Goal: Information Seeking & Learning: Learn about a topic

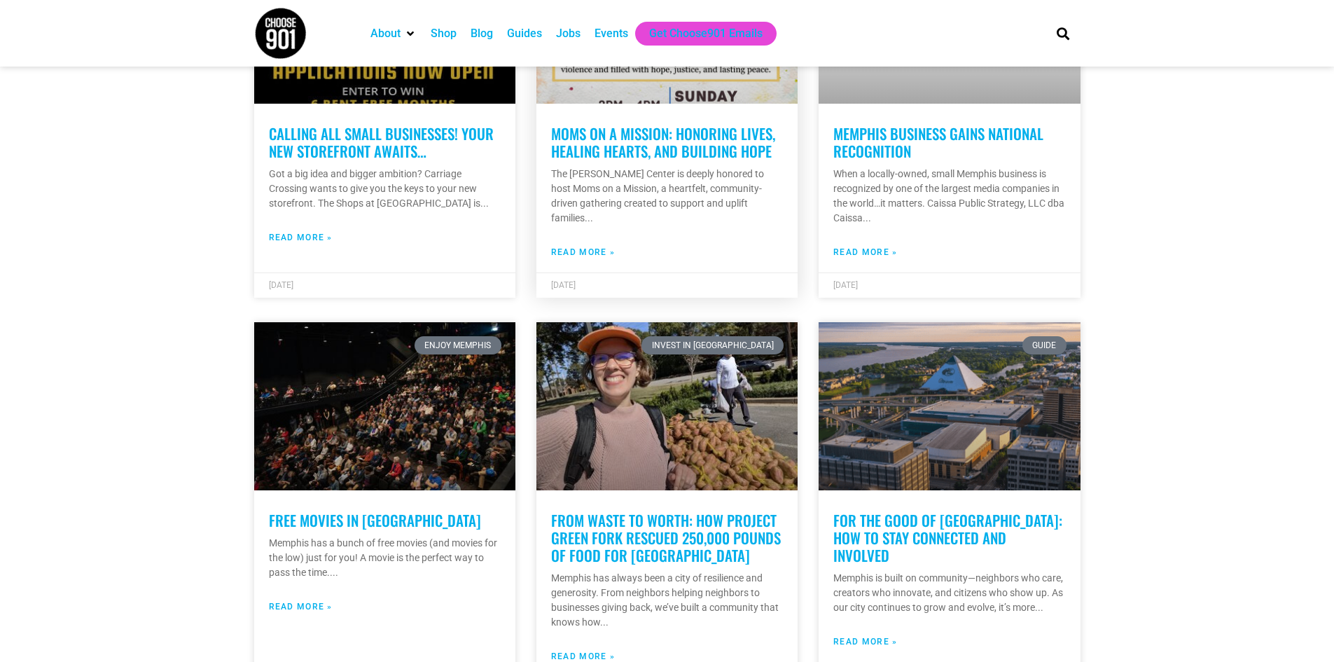
scroll to position [560, 0]
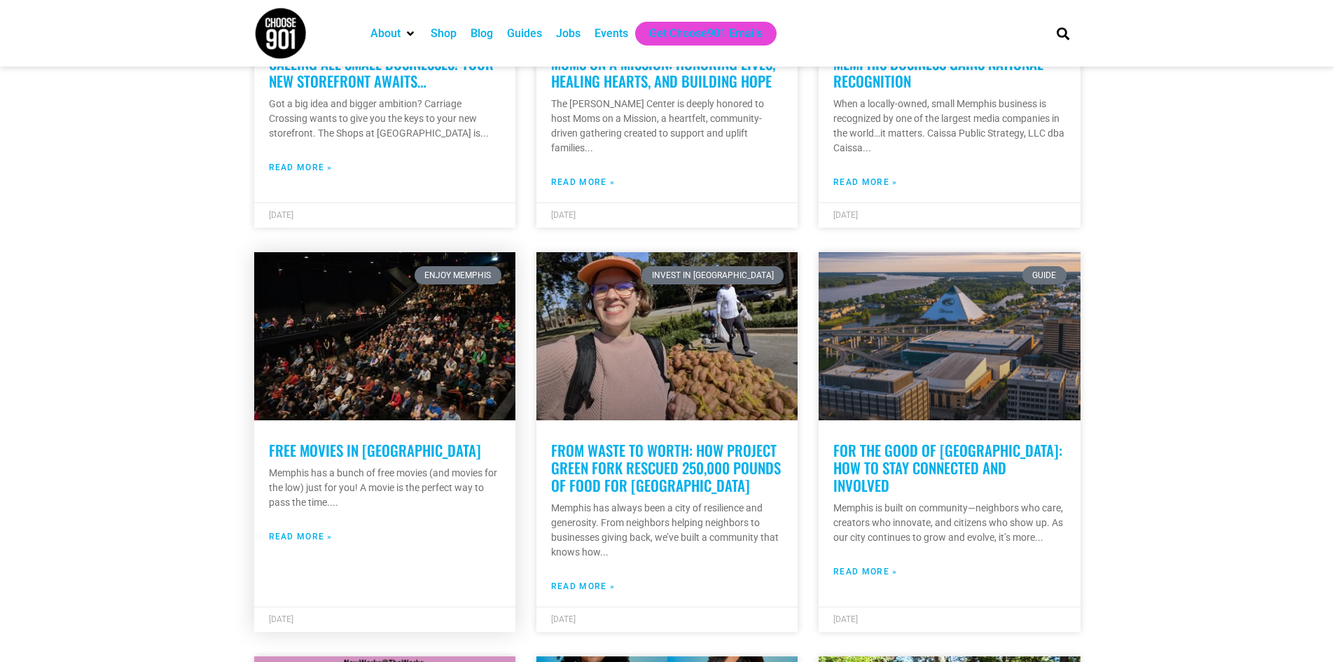
click at [298, 533] on link "Read More »" at bounding box center [301, 536] width 64 height 13
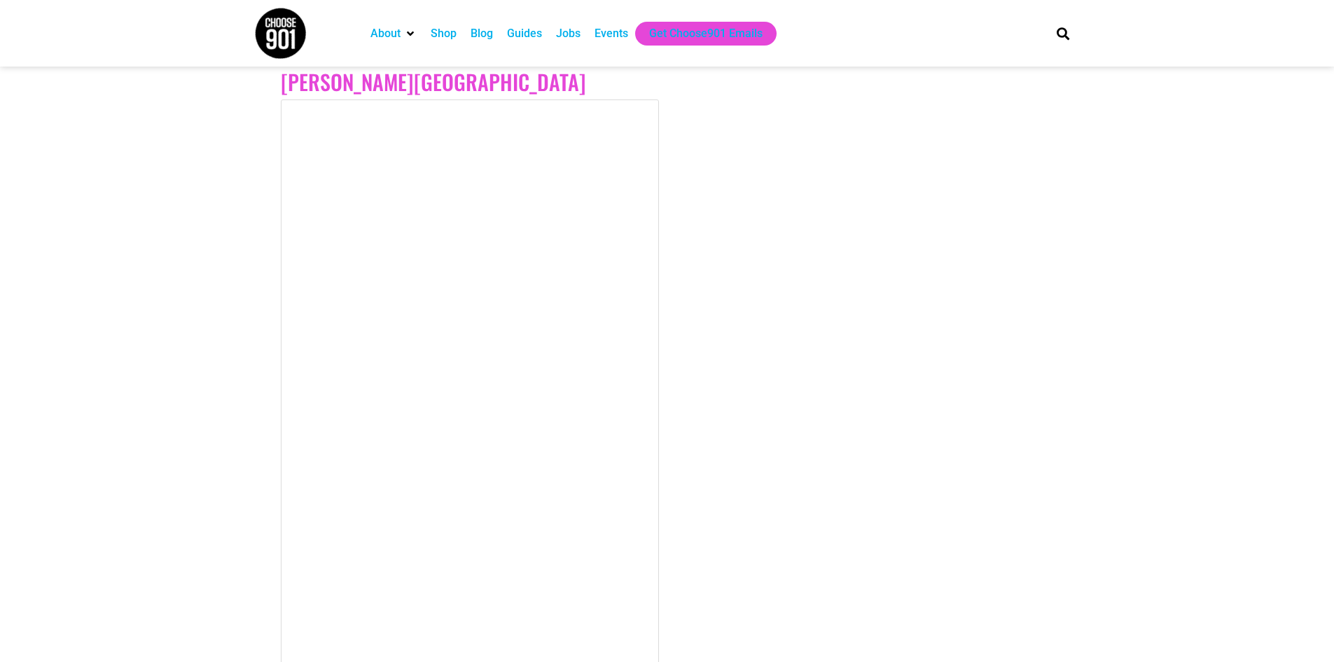
scroll to position [2870, 0]
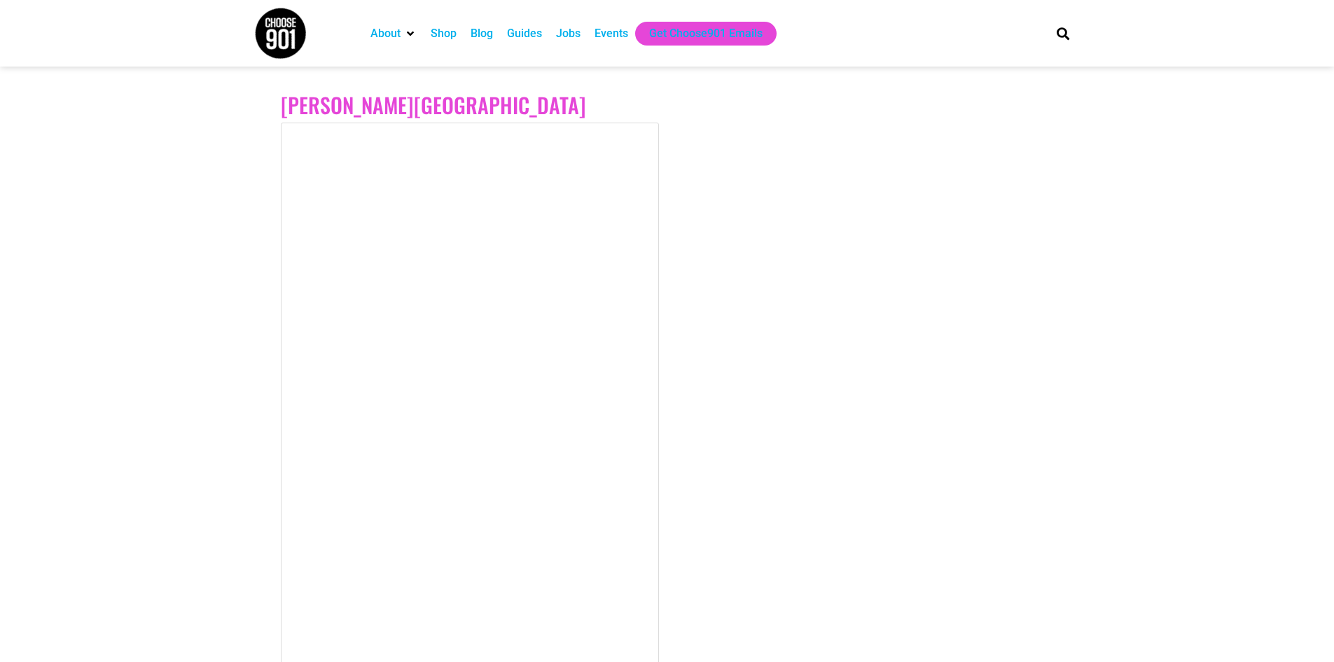
drag, startPoint x: 706, startPoint y: 451, endPoint x: 772, endPoint y: 469, distance: 67.6
click at [706, 451] on div at bounding box center [667, 431] width 772 height 617
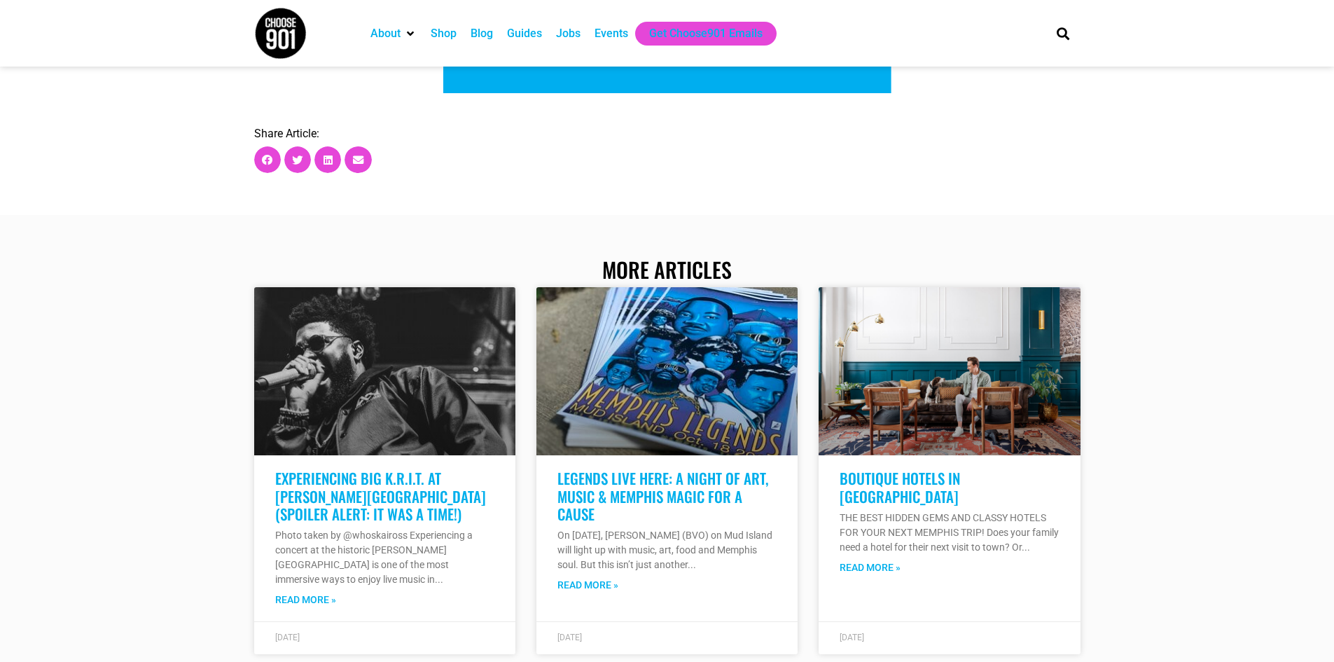
scroll to position [4831, 0]
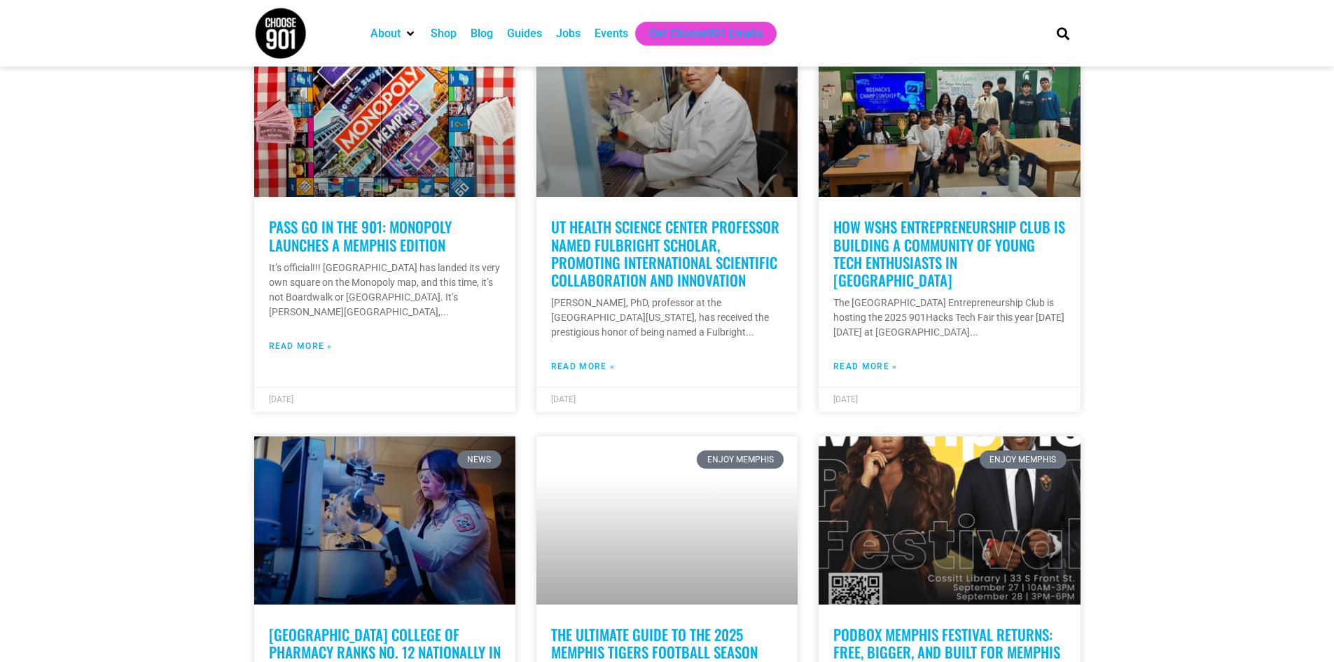
scroll to position [3709, 0]
